Goal: Information Seeking & Learning: Check status

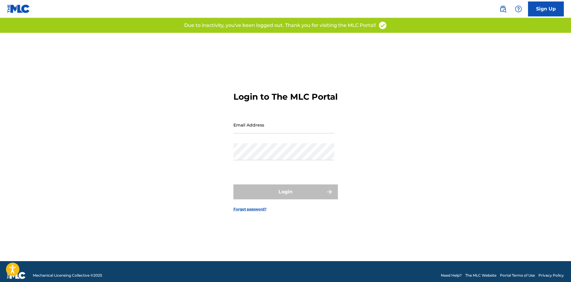
click at [250, 131] on input "Email Address" at bounding box center [284, 125] width 101 height 17
click at [357, 152] on div "Login to The MLC Portal Email Address Password Login Forgot password?" at bounding box center [286, 147] width 418 height 229
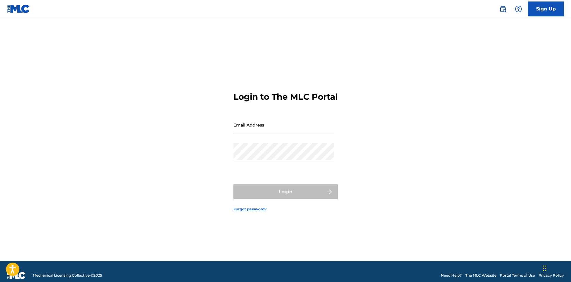
click at [255, 133] on input "Email Address" at bounding box center [284, 125] width 101 height 17
paste input "[PERSON_NAME][EMAIL_ADDRESS][DOMAIN_NAME]"
type input "[PERSON_NAME][EMAIL_ADDRESS][DOMAIN_NAME]"
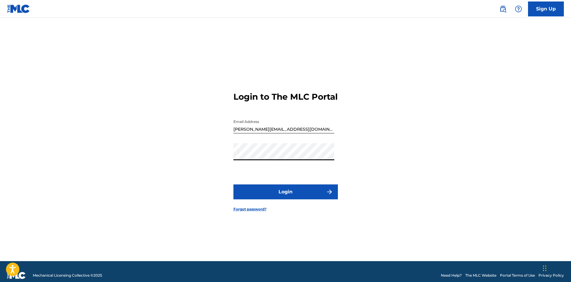
click at [286, 195] on button "Login" at bounding box center [286, 192] width 105 height 15
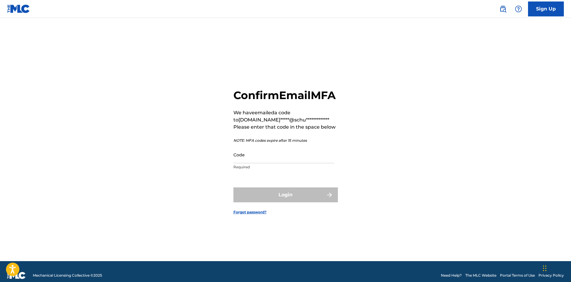
click at [250, 163] on input "Code" at bounding box center [284, 154] width 101 height 17
paste input "596747"
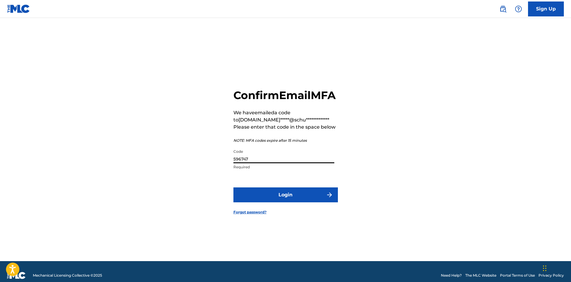
type input "596747"
click at [282, 203] on button "Login" at bounding box center [286, 195] width 105 height 15
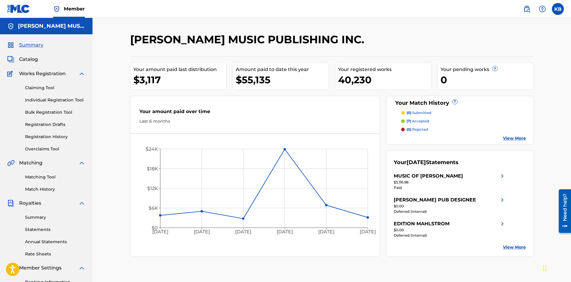
click at [38, 230] on link "Statements" at bounding box center [55, 230] width 60 height 6
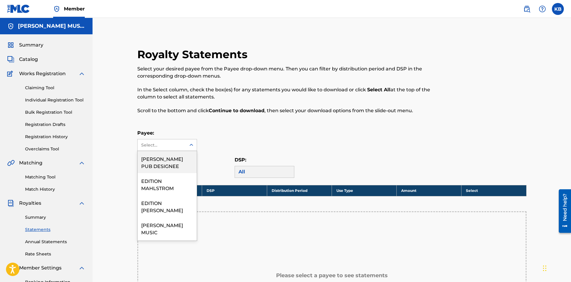
click at [191, 145] on icon at bounding box center [192, 145] width 6 height 6
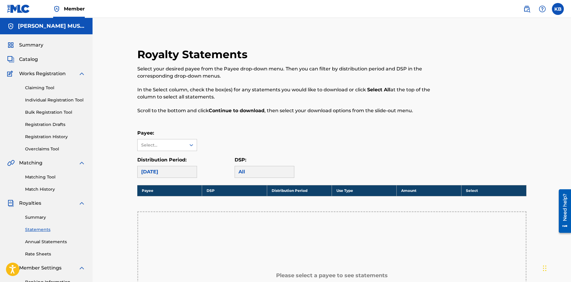
click at [191, 145] on icon at bounding box center [192, 145] width 6 height 6
click at [192, 144] on icon at bounding box center [192, 145] width 6 height 6
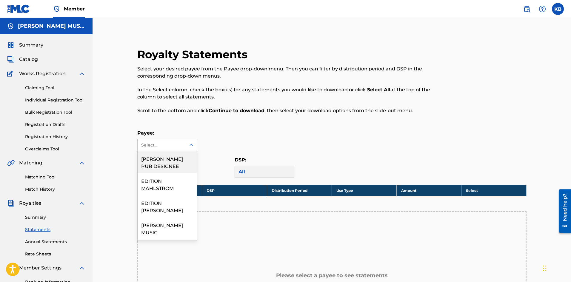
click at [244, 143] on div "Payee: 17 results available. Use Up and Down to choose options, press Enter to …" at bounding box center [332, 141] width 390 height 22
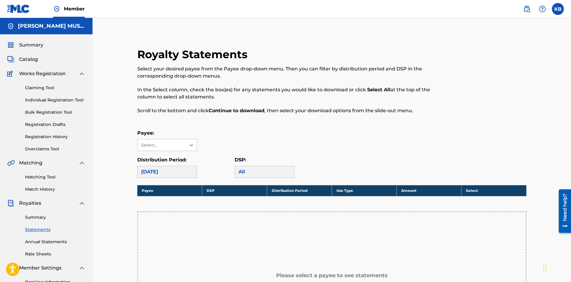
click at [51, 242] on link "Annual Statements" at bounding box center [55, 242] width 60 height 6
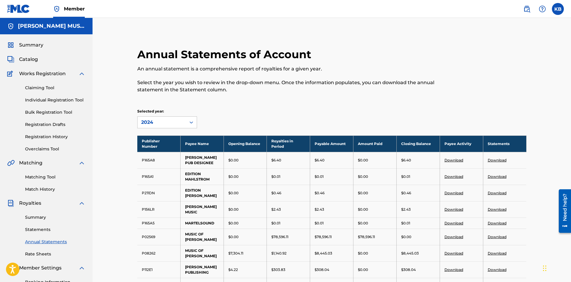
click at [40, 220] on link "Summary" at bounding box center [55, 217] width 60 height 6
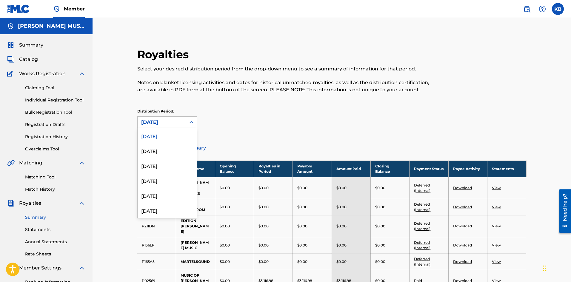
click at [191, 119] on icon at bounding box center [192, 122] width 6 height 6
click at [155, 166] on div "January 2025" at bounding box center [167, 168] width 59 height 15
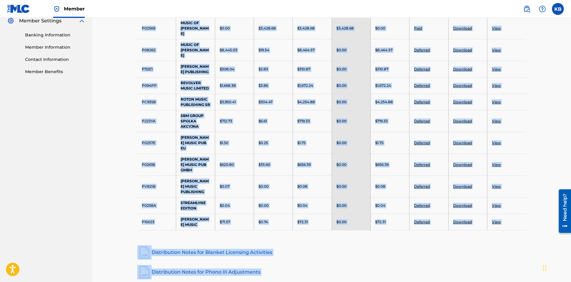
scroll to position [292, 0]
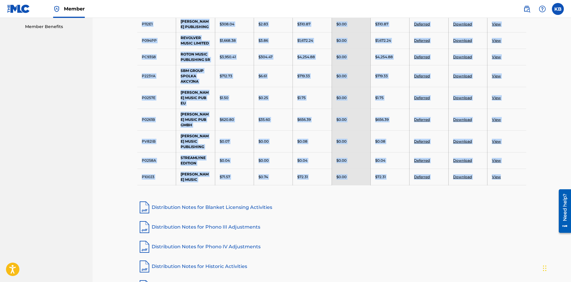
drag, startPoint x: 139, startPoint y: 66, endPoint x: 518, endPoint y: 163, distance: 391.6
click at [518, 163] on tbody "Publisher Number Payee Name Opening Balance Royalties in Period Payable Amount …" at bounding box center [332, 26] width 390 height 317
copy tbody "Publisher Number Payee Name Opening Balance Royalties in Period Payable Amount …"
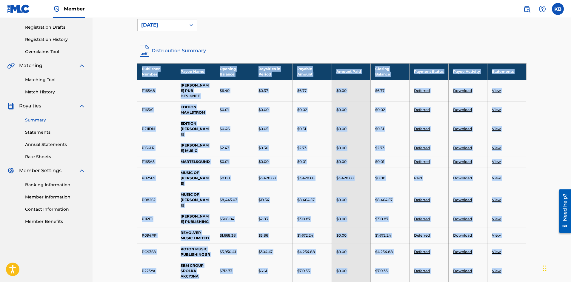
scroll to position [0, 0]
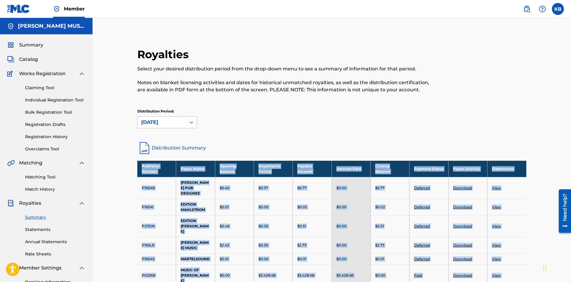
click at [192, 119] on icon at bounding box center [192, 122] width 6 height 6
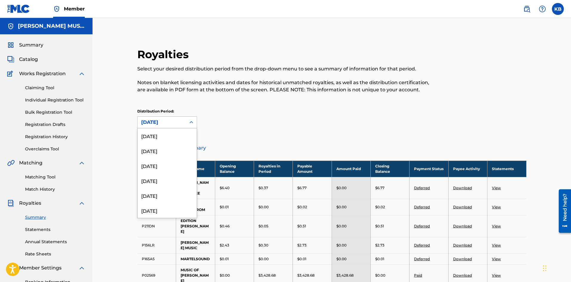
scroll to position [35, 0]
click at [161, 189] on div "February 2025" at bounding box center [167, 190] width 59 height 15
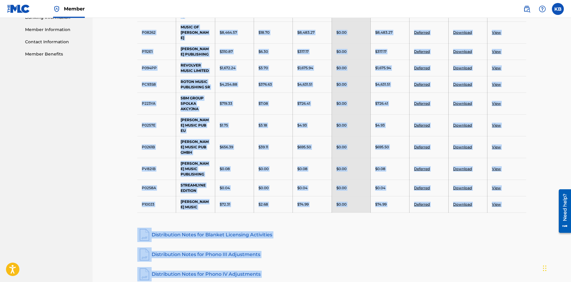
scroll to position [316, 0]
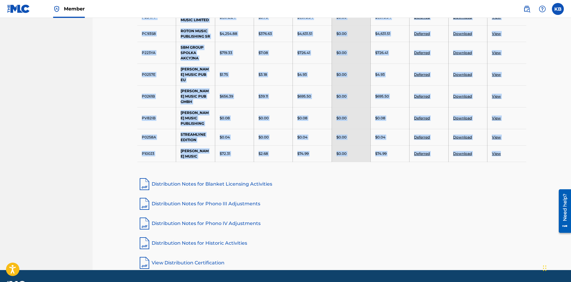
drag, startPoint x: 140, startPoint y: 66, endPoint x: 506, endPoint y: 142, distance: 373.8
click at [506, 142] on tbody "Publisher Number Payee Name Opening Balance Royalties in Period Payable Amount …" at bounding box center [332, 3] width 390 height 317
copy tbody "Publisher Number Payee Name Opening Balance Royalties in Period Payable Amount …"
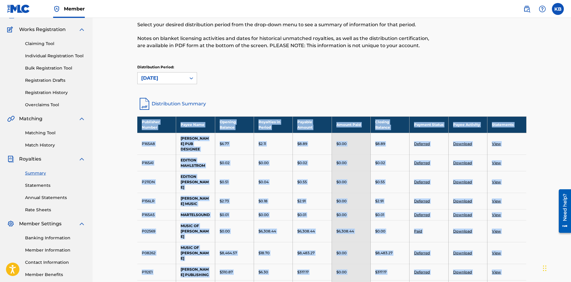
scroll to position [0, 0]
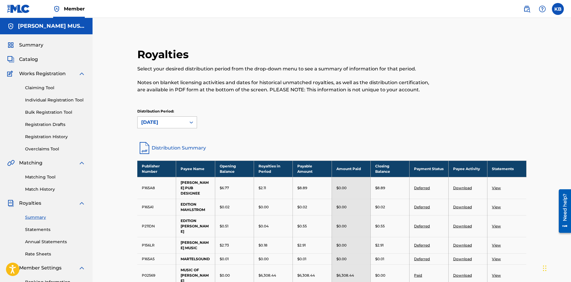
click at [178, 124] on div "February 2025" at bounding box center [161, 122] width 41 height 7
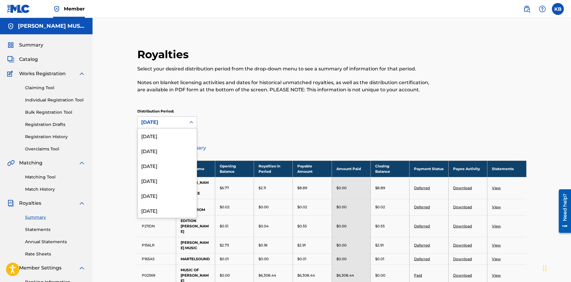
scroll to position [20, 0]
click at [155, 190] on div "March 2025" at bounding box center [167, 190] width 59 height 15
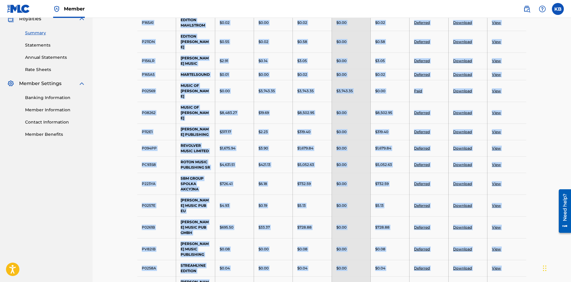
scroll to position [204, 0]
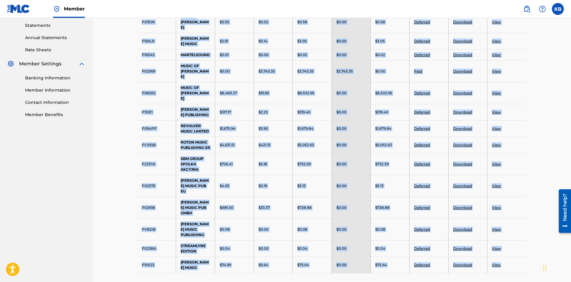
drag, startPoint x: 140, startPoint y: 167, endPoint x: 505, endPoint y: 251, distance: 374.4
click at [505, 251] on tbody "Publisher Number Payee Name Opening Balance Royalties in Period Payable Amount …" at bounding box center [332, 114] width 390 height 317
copy tbody "Publisher Number Payee Name Opening Balance Royalties in Period Payable Amount …"
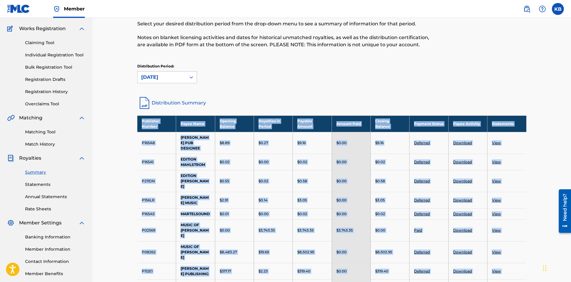
scroll to position [0, 0]
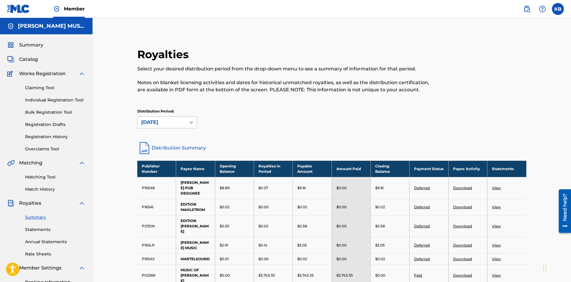
click at [192, 122] on icon at bounding box center [192, 123] width 4 height 2
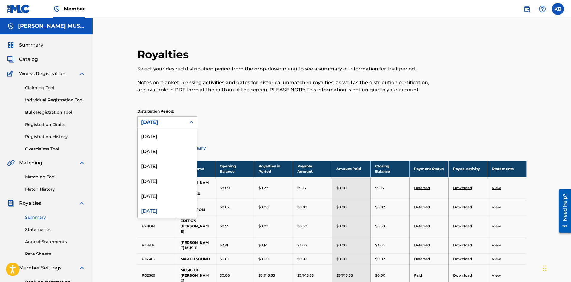
scroll to position [5, 0]
click at [151, 190] on div "April 2025" at bounding box center [167, 190] width 59 height 15
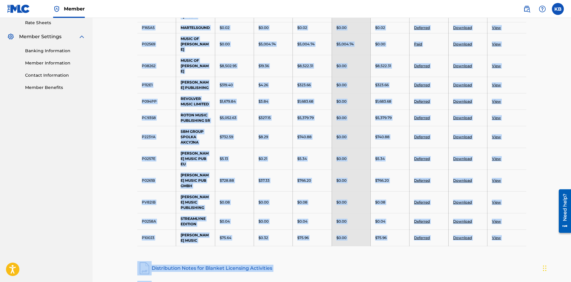
scroll to position [234, 0]
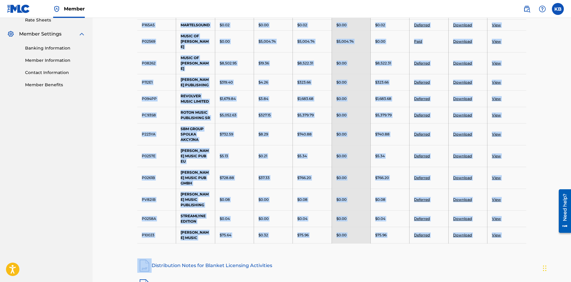
drag, startPoint x: 141, startPoint y: 165, endPoint x: 527, endPoint y: 238, distance: 392.6
click at [527, 238] on div "Royalties Select your desired distribution period from the drop-down menu to se…" at bounding box center [332, 83] width 404 height 538
copy tbody "Publisher Number Payee Name Opening Balance Royalties in Period Payable Amount …"
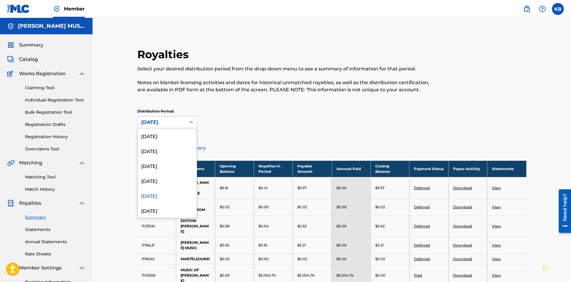
click at [192, 123] on icon at bounding box center [192, 122] width 4 height 2
click at [153, 181] on div "May 2025" at bounding box center [167, 180] width 59 height 15
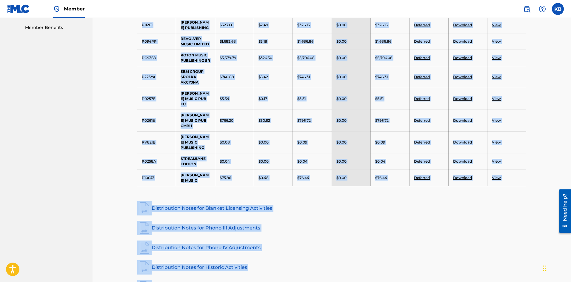
scroll to position [293, 0]
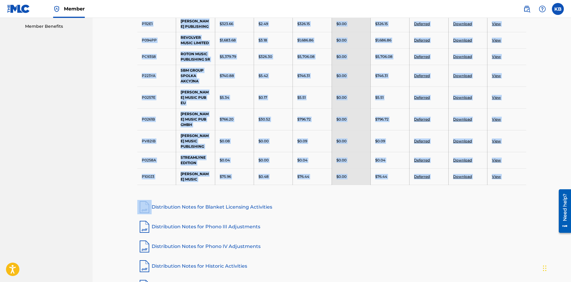
drag, startPoint x: 140, startPoint y: 166, endPoint x: 524, endPoint y: 177, distance: 384.4
click at [524, 177] on div "Royalties Select your desired distribution period from the drop-down menu to se…" at bounding box center [332, 24] width 404 height 538
copy tbody "Publisher Number Payee Name Opening Balance Royalties in Period Payable Amount …"
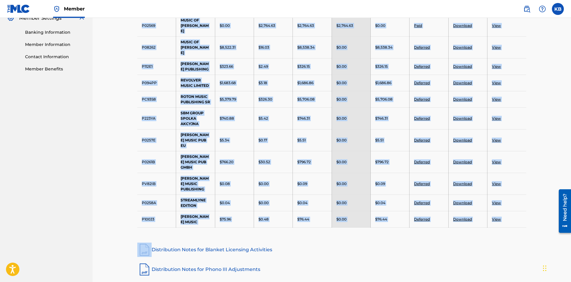
scroll to position [0, 0]
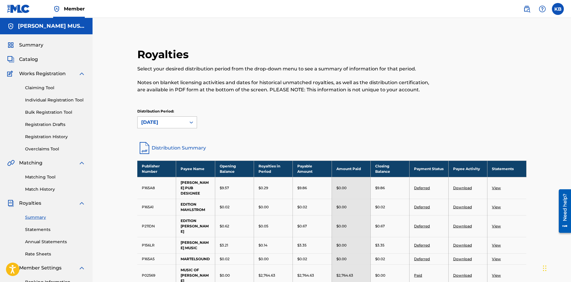
click at [185, 122] on div "May 2025" at bounding box center [162, 122] width 48 height 11
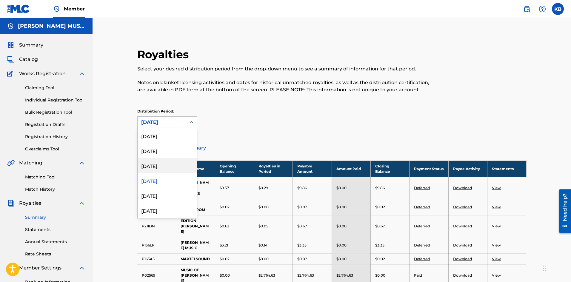
click at [150, 164] on div "June 2025" at bounding box center [167, 165] width 59 height 15
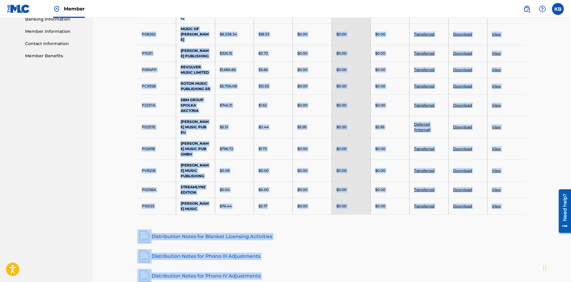
scroll to position [297, 0]
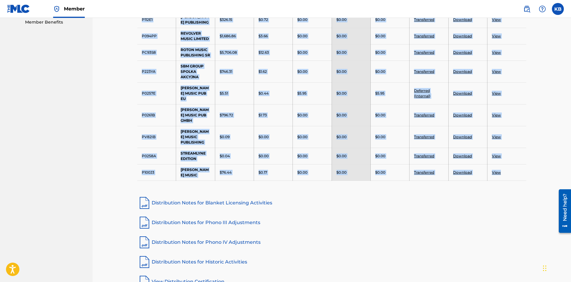
drag, startPoint x: 140, startPoint y: 67, endPoint x: 505, endPoint y: 163, distance: 376.7
click at [505, 163] on tbody "Publisher Number Payee Name Opening Balance Royalties in Period Payable Amount …" at bounding box center [332, 22] width 390 height 317
copy tbody "Publisher Number Payee Name Opening Balance Royalties in Period Payable Amount …"
click at [335, 216] on link "Distribution Notes for Phono III Adjustments" at bounding box center [332, 223] width 390 height 14
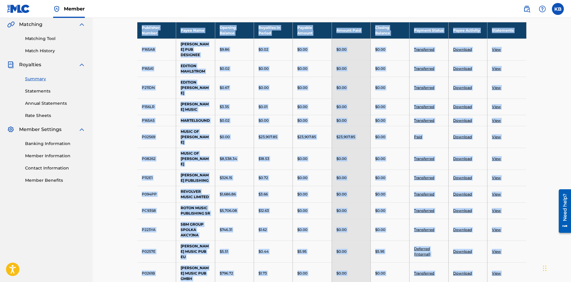
scroll to position [0, 0]
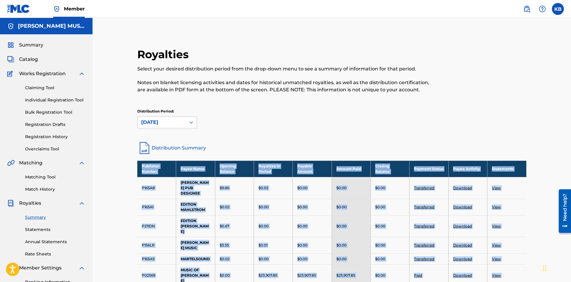
click at [47, 239] on link "Annual Statements" at bounding box center [55, 242] width 60 height 6
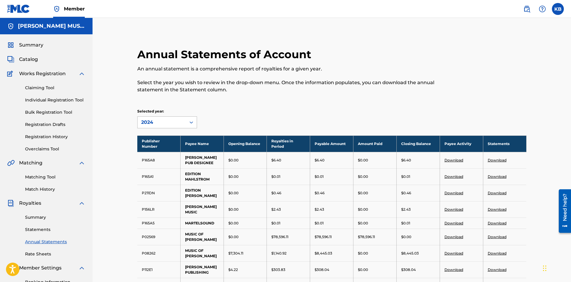
click at [196, 125] on div at bounding box center [191, 122] width 11 height 11
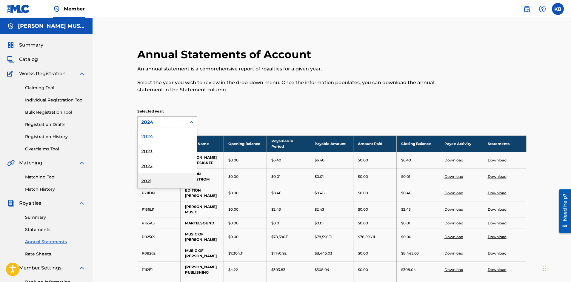
click at [148, 180] on div "2021" at bounding box center [167, 180] width 59 height 15
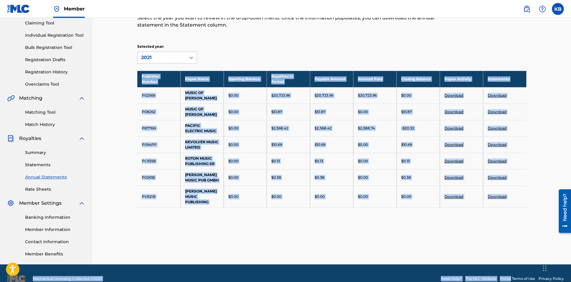
scroll to position [76, 0]
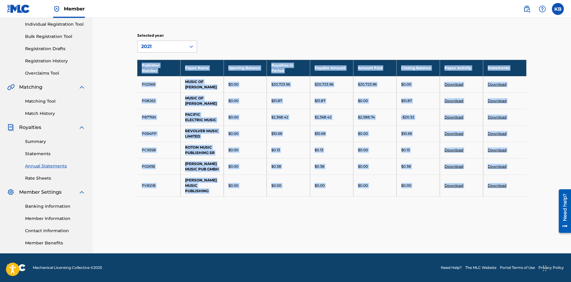
drag, startPoint x: 173, startPoint y: 143, endPoint x: 518, endPoint y: 183, distance: 347.4
click at [518, 183] on tbody "Publisher Number Payee Name Opening Balance Royalties in Period Payable Amount …" at bounding box center [332, 128] width 390 height 137
copy tbody "Publisher Number Payee Name Opening Balance Royalties in Period Payable Amount …"
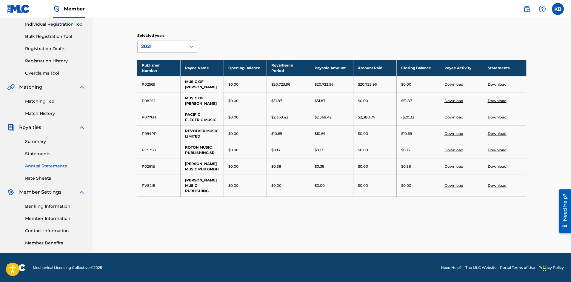
click at [195, 48] on div at bounding box center [191, 46] width 11 height 11
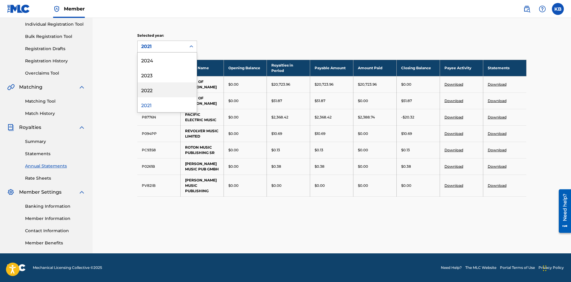
click at [152, 93] on div "2022" at bounding box center [167, 89] width 59 height 15
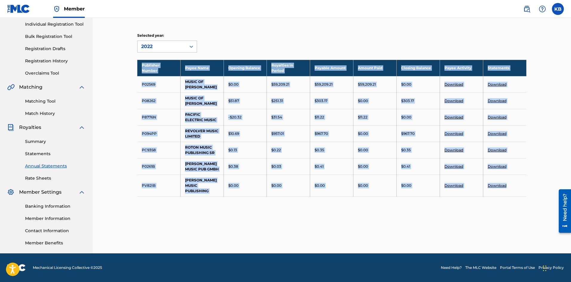
drag, startPoint x: 141, startPoint y: 65, endPoint x: 508, endPoint y: 180, distance: 384.7
click at [508, 180] on tbody "Publisher Number Payee Name Opening Balance Royalties in Period Payable Amount …" at bounding box center [332, 128] width 390 height 137
copy tbody "Publisher Number Payee Name Opening Balance Royalties in Period Payable Amount …"
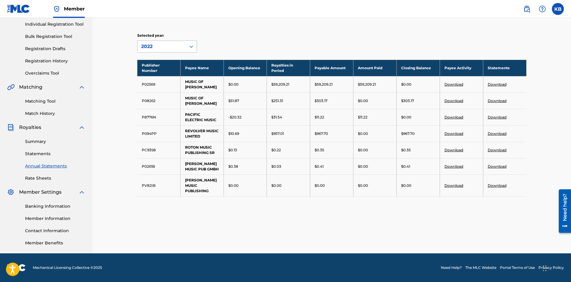
click at [192, 46] on icon at bounding box center [192, 47] width 6 height 6
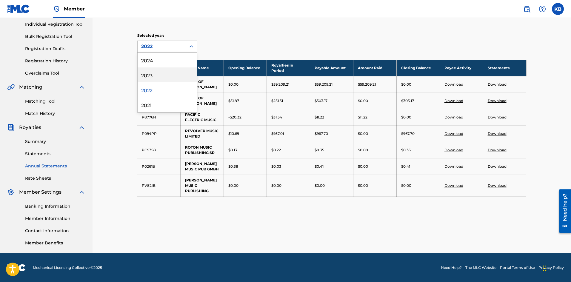
click at [153, 73] on div "2023" at bounding box center [167, 75] width 59 height 15
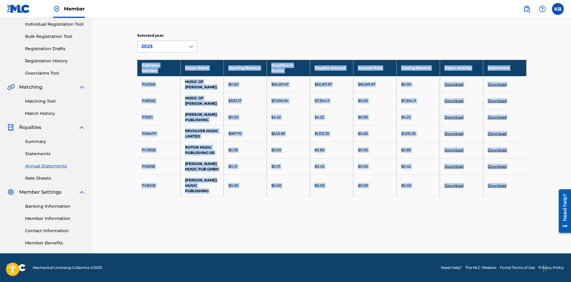
drag, startPoint x: 140, startPoint y: 65, endPoint x: 518, endPoint y: 183, distance: 396.0
click at [518, 183] on tbody "Publisher Number Payee Name Opening Balance Royalties in Period Payable Amount …" at bounding box center [332, 128] width 390 height 137
copy tbody "Publisher Number Payee Name Opening Balance Royalties in Period Payable Amount …"
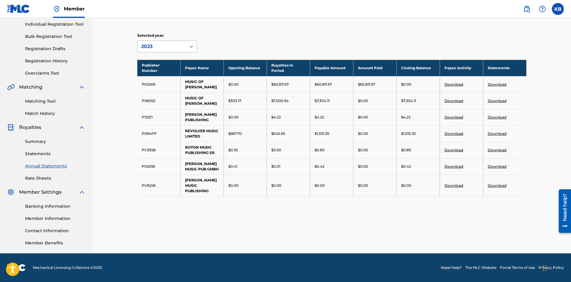
click at [190, 48] on icon at bounding box center [192, 47] width 6 height 6
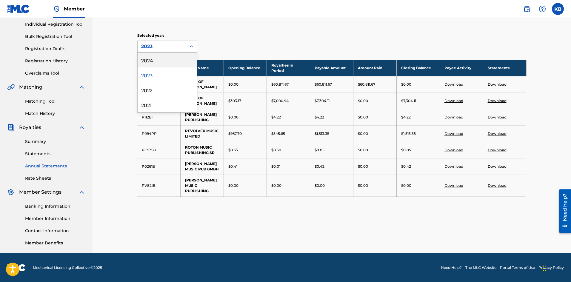
click at [151, 56] on div "2024" at bounding box center [167, 60] width 59 height 15
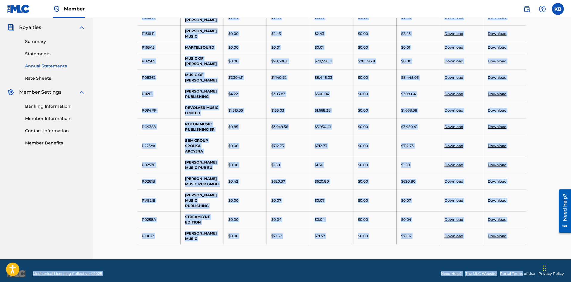
scroll to position [182, 0]
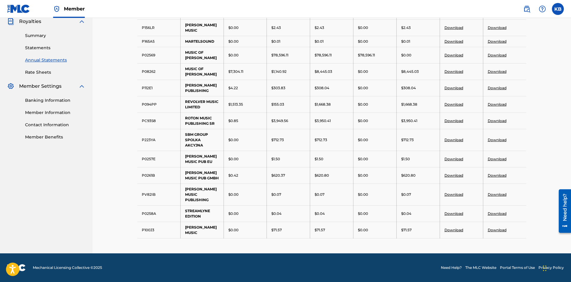
drag, startPoint x: 139, startPoint y: 65, endPoint x: 522, endPoint y: 240, distance: 421.1
click at [522, 240] on div "Annual Statements of Account An annual statement is a comprehensive report of r…" at bounding box center [332, 60] width 404 height 388
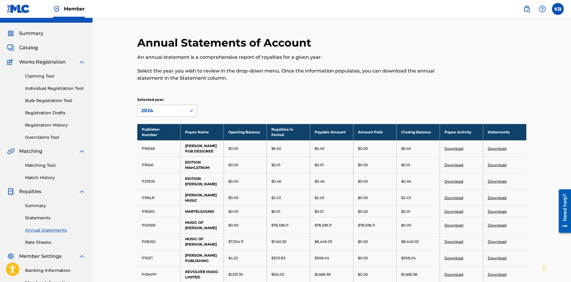
scroll to position [0, 0]
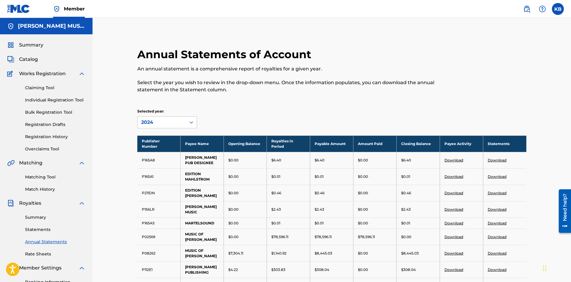
copy tbody
